Goal: Transaction & Acquisition: Book appointment/travel/reservation

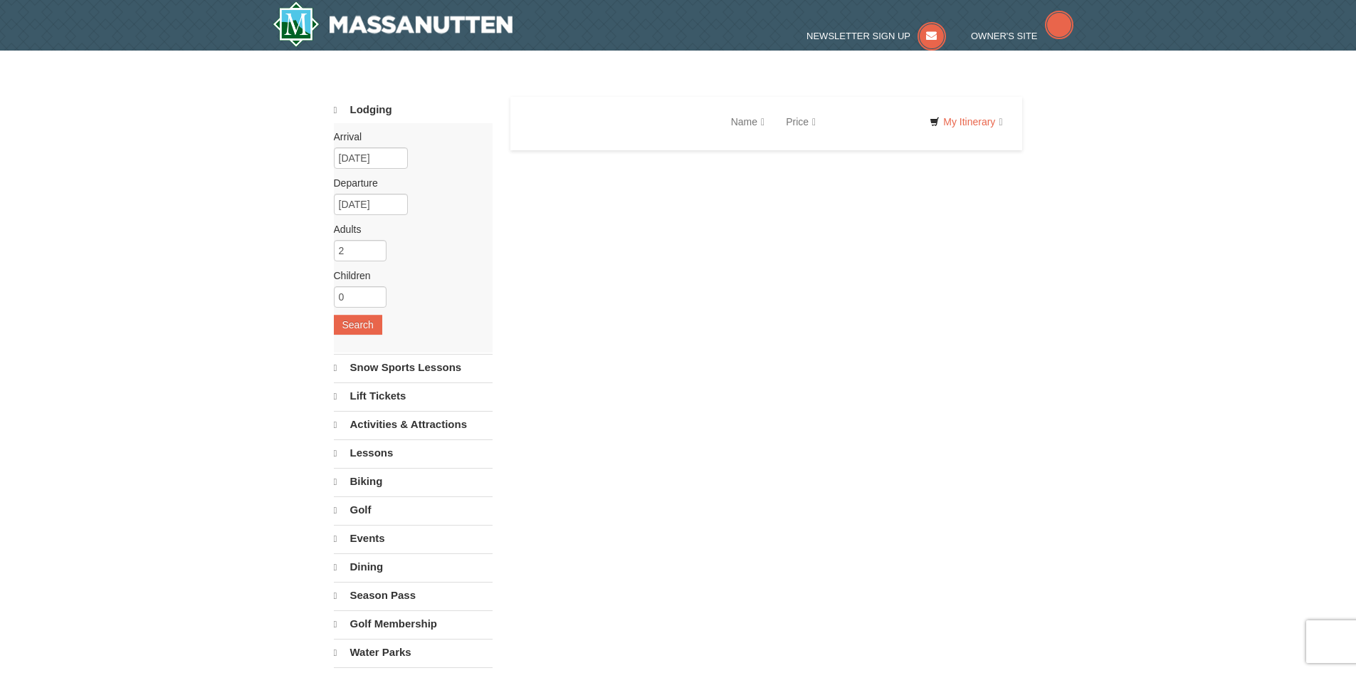
select select "10"
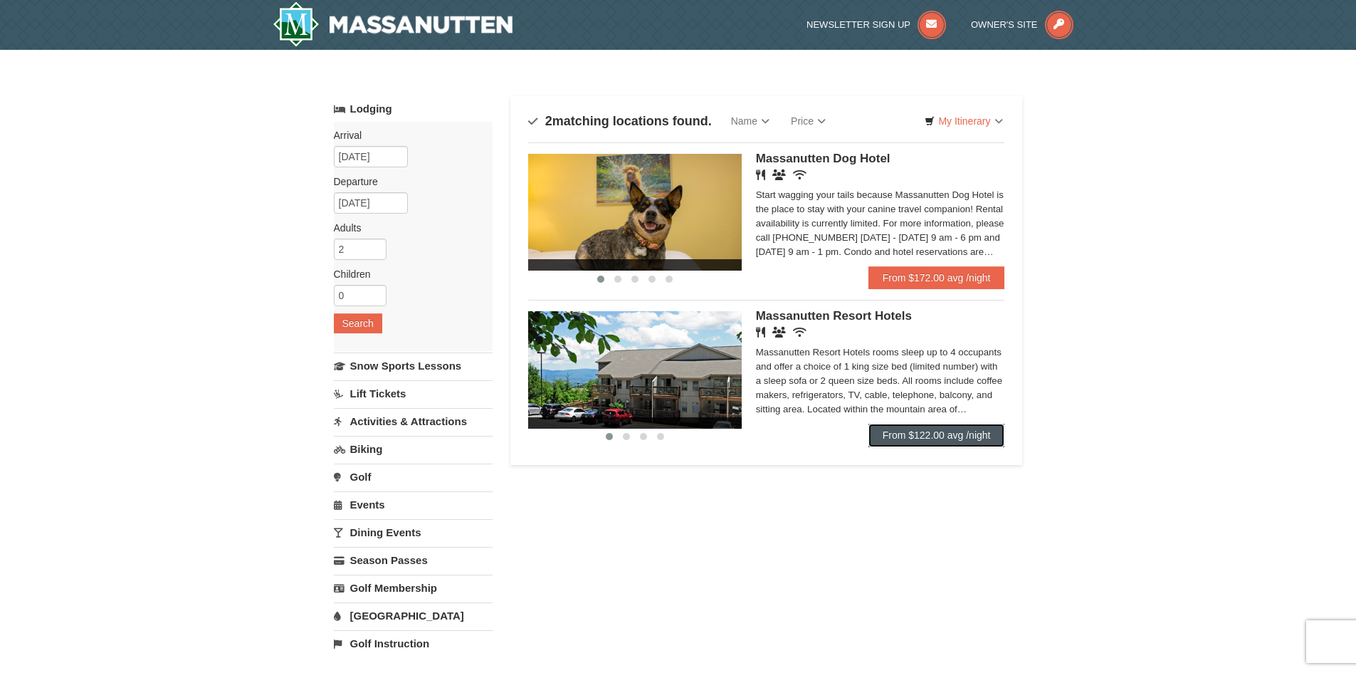
click at [977, 431] on link "From $122.00 avg /night" at bounding box center [937, 435] width 137 height 23
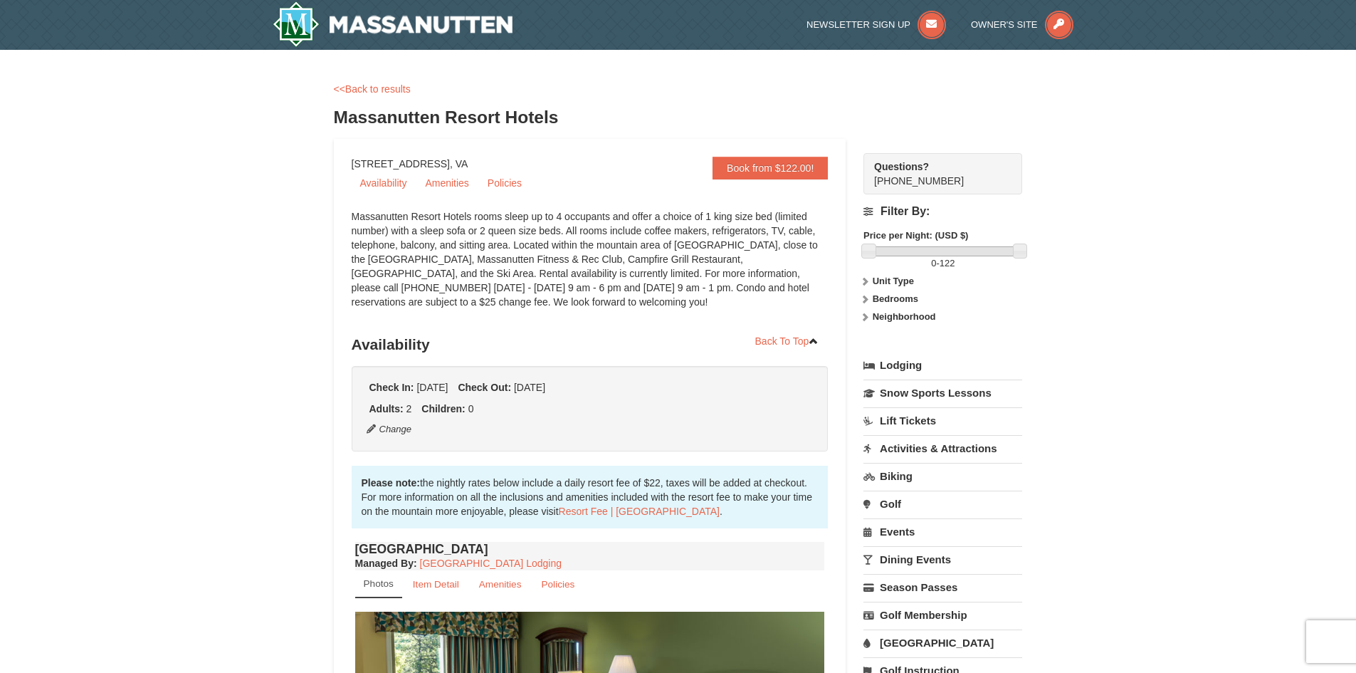
drag, startPoint x: 815, startPoint y: 484, endPoint x: 259, endPoint y: 68, distance: 694.2
drag, startPoint x: 563, startPoint y: 209, endPoint x: 563, endPoint y: 224, distance: 14.9
copy div "<<Back to results Massanutten Resort Hotels Book from $122.00! 1822 Resort Driv…"
